Goal: Check status: Check status

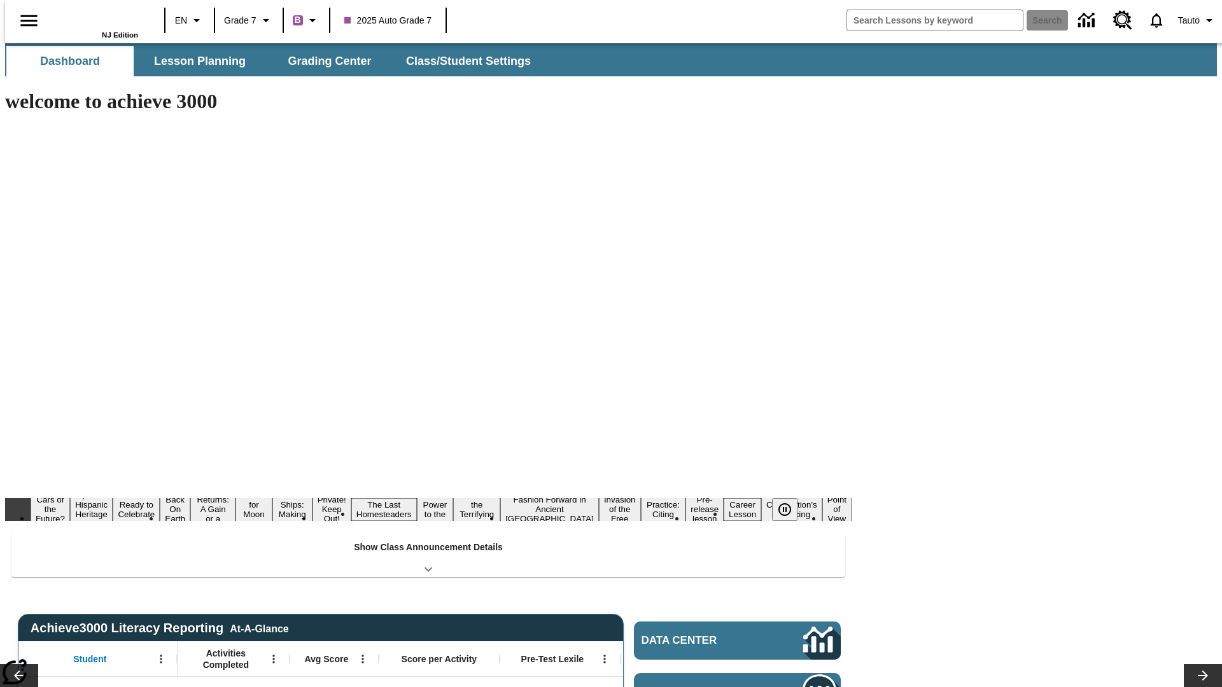
type input "-1"
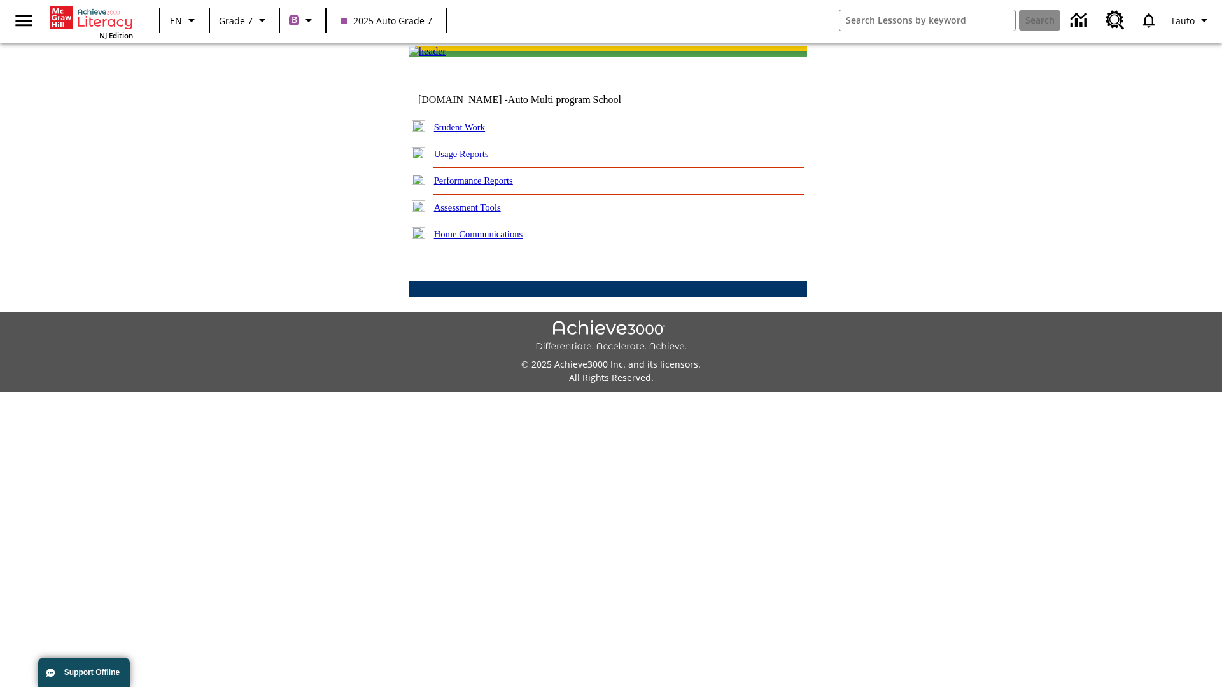
click at [468, 132] on link "Student Work" at bounding box center [459, 127] width 51 height 10
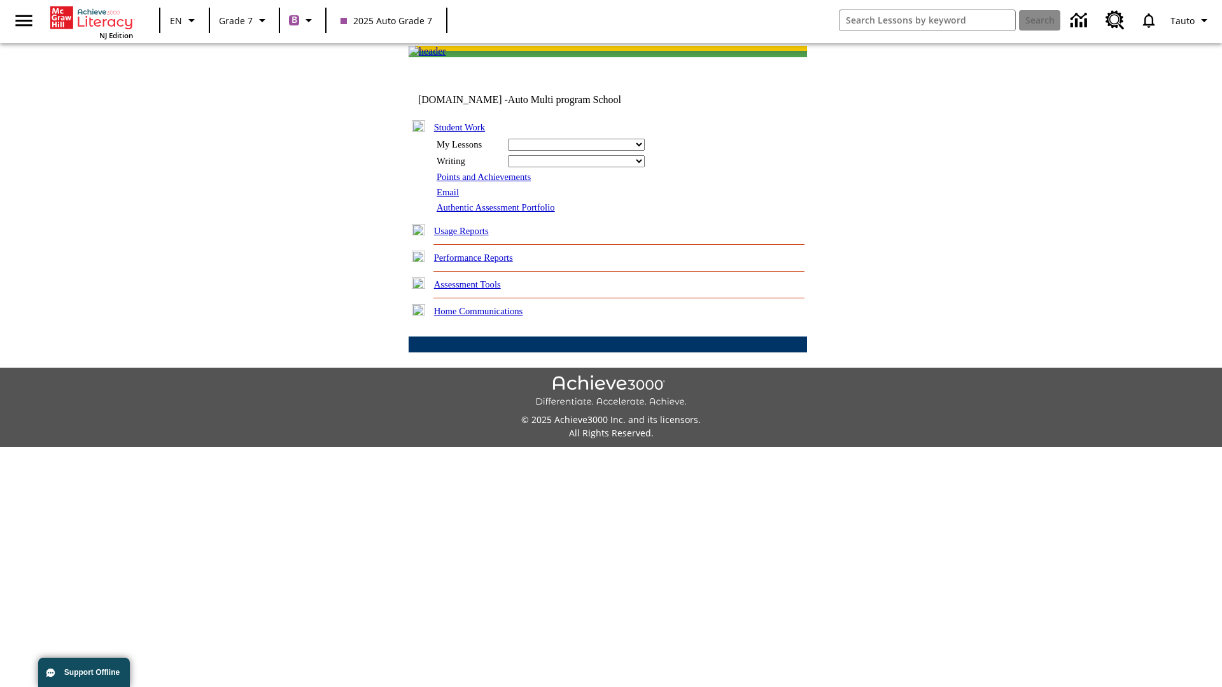
select select "/options/reports/?report_id=24&atype=1&section=2"
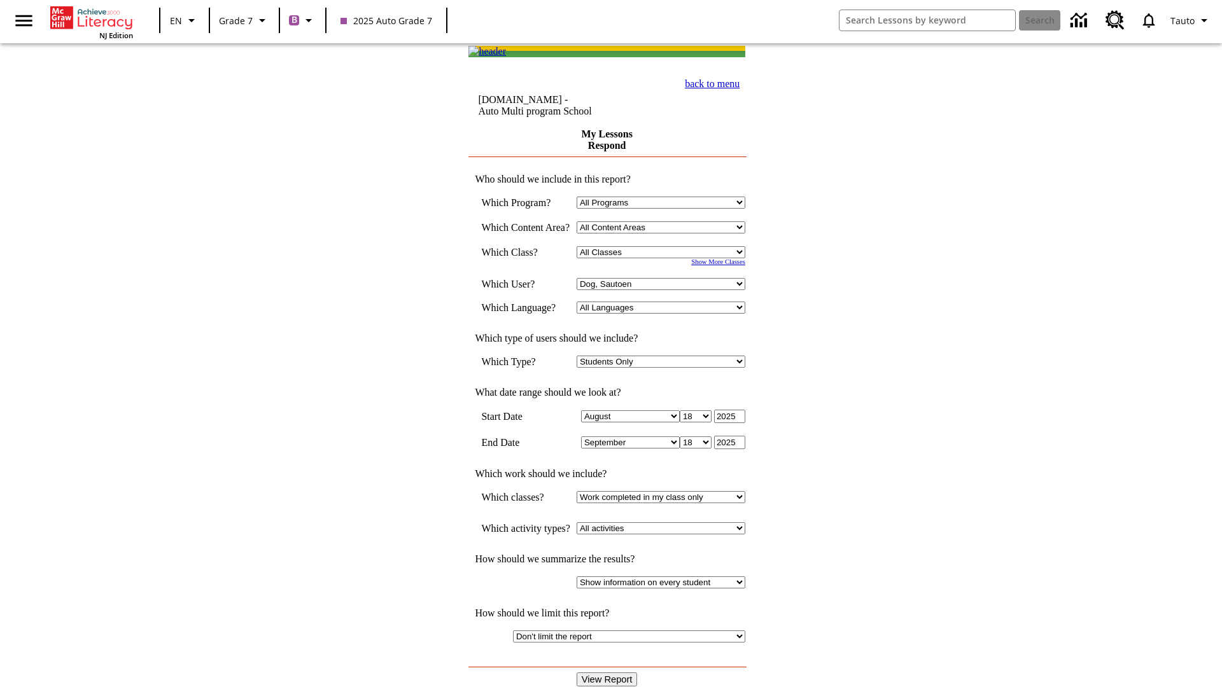
select select "21437138"
select select "4"
type input "2024"
click at [608, 673] on input "View Report" at bounding box center [607, 680] width 61 height 14
